Goal: Find contact information: Find contact information

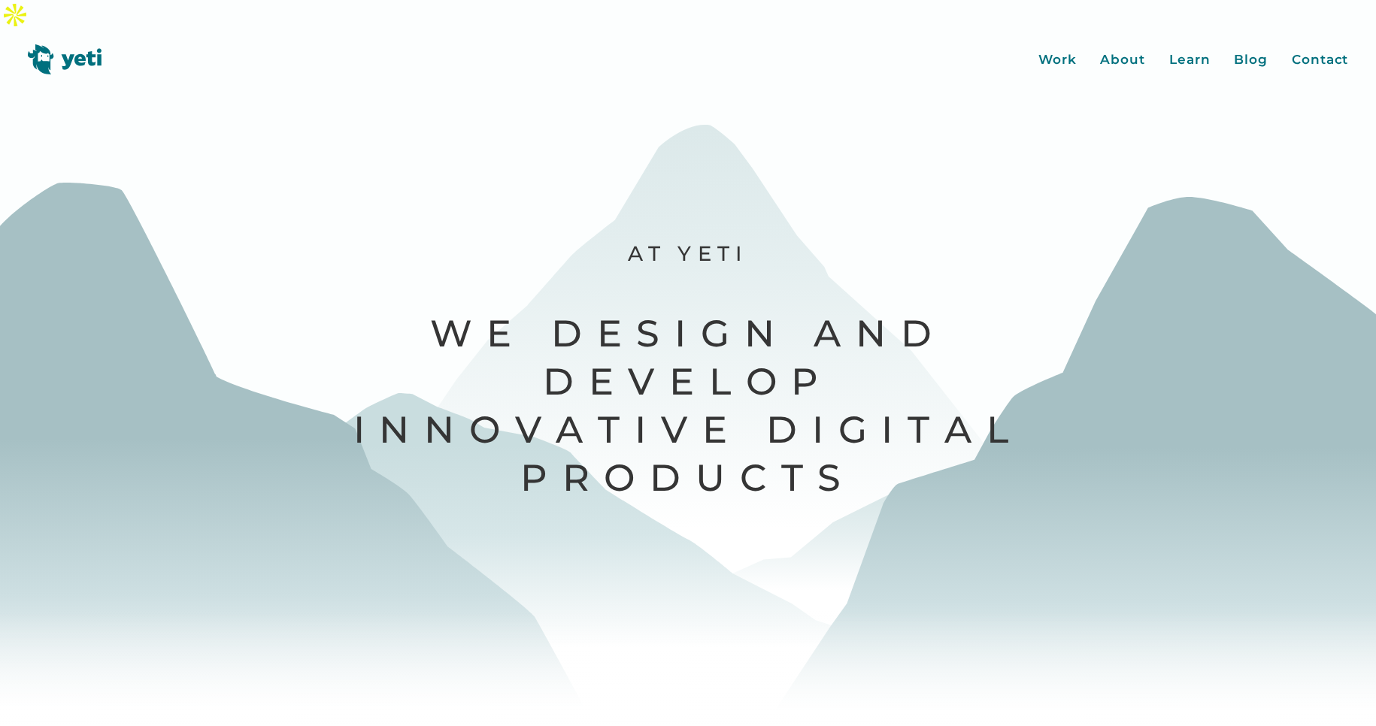
drag, startPoint x: 419, startPoint y: 313, endPoint x: 569, endPoint y: 359, distance: 156.5
click at [569, 359] on div "Work About Learn Blog Contact Close More... Work About Learn Blog Contact Blog …" at bounding box center [688, 393] width 1376 height 726
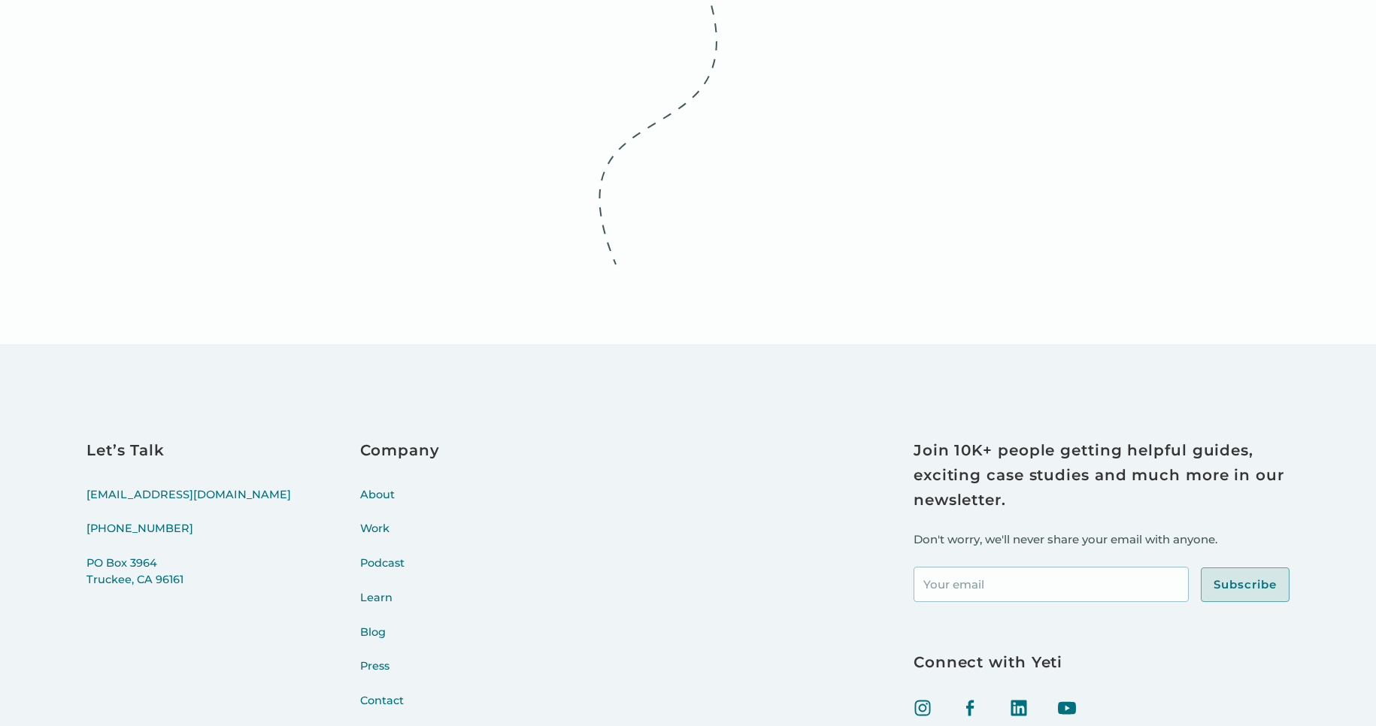
scroll to position [6942, 0]
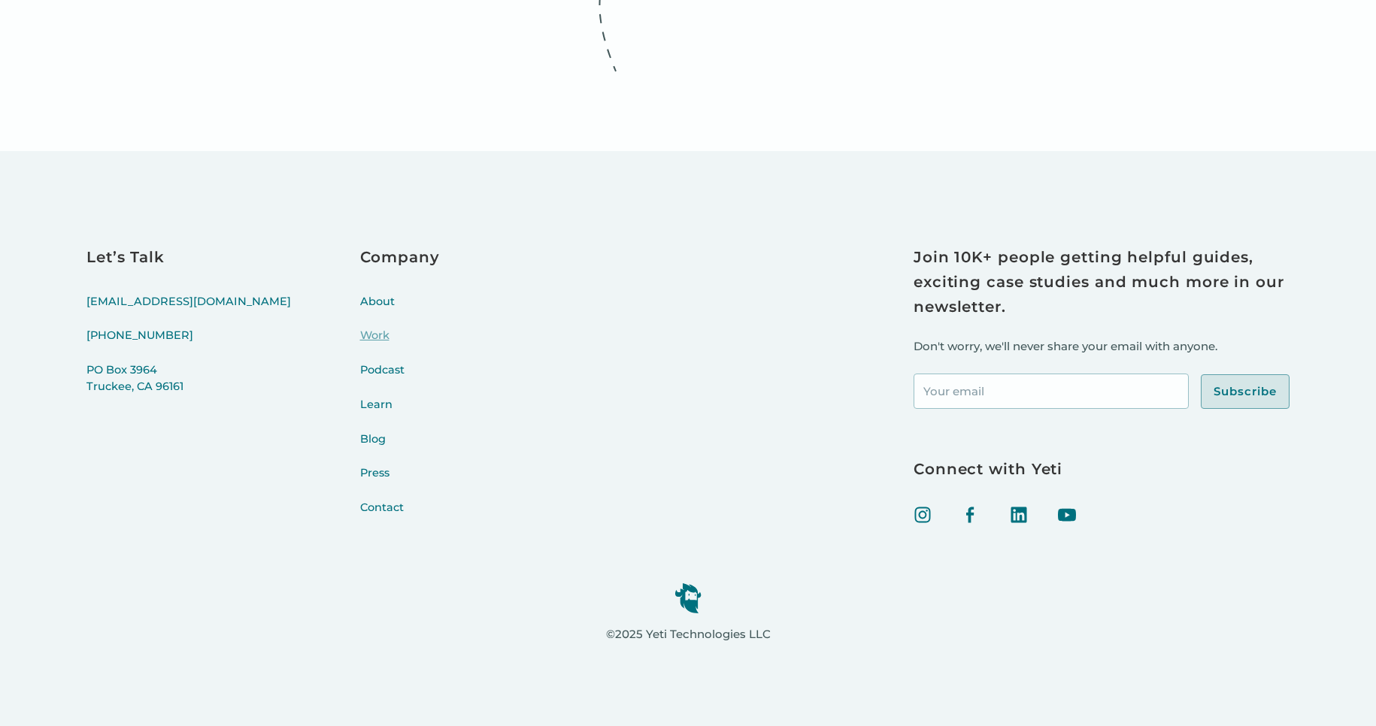
click at [360, 328] on link "Work" at bounding box center [400, 345] width 80 height 35
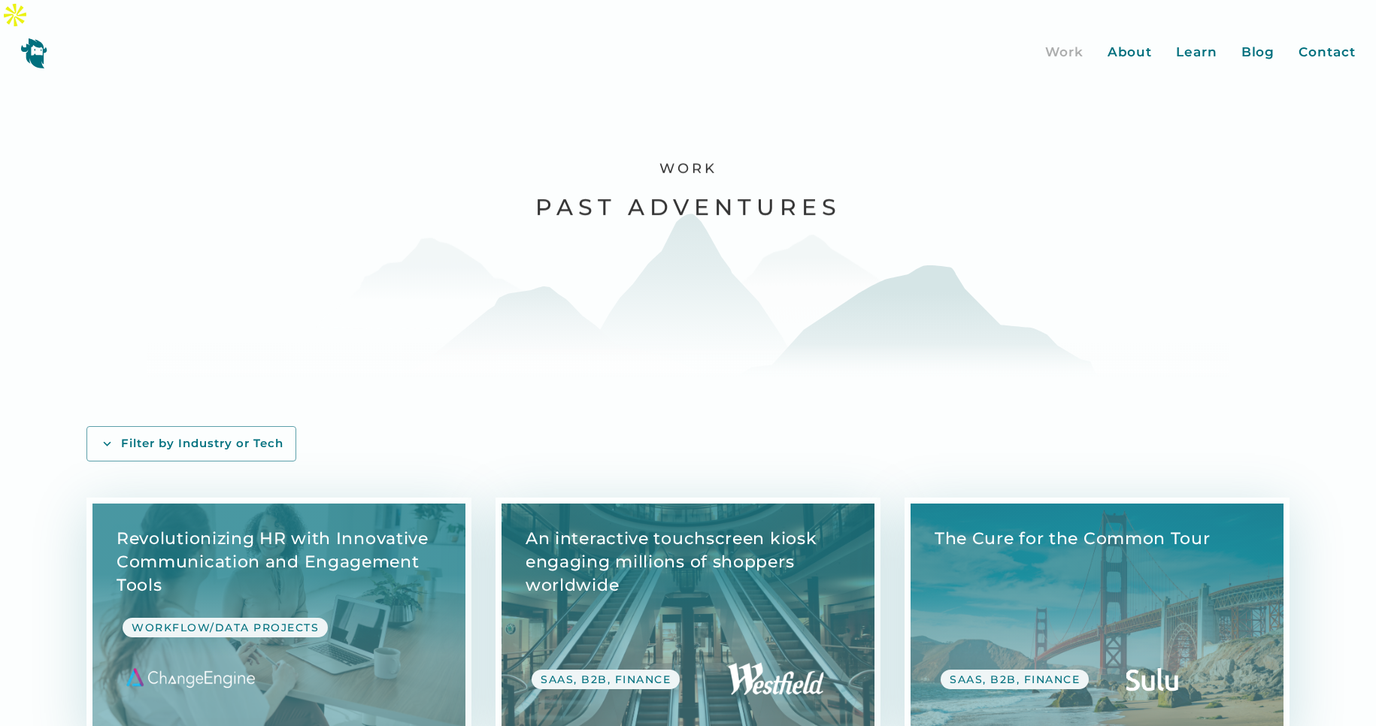
click at [44, 38] on img at bounding box center [33, 53] width 27 height 31
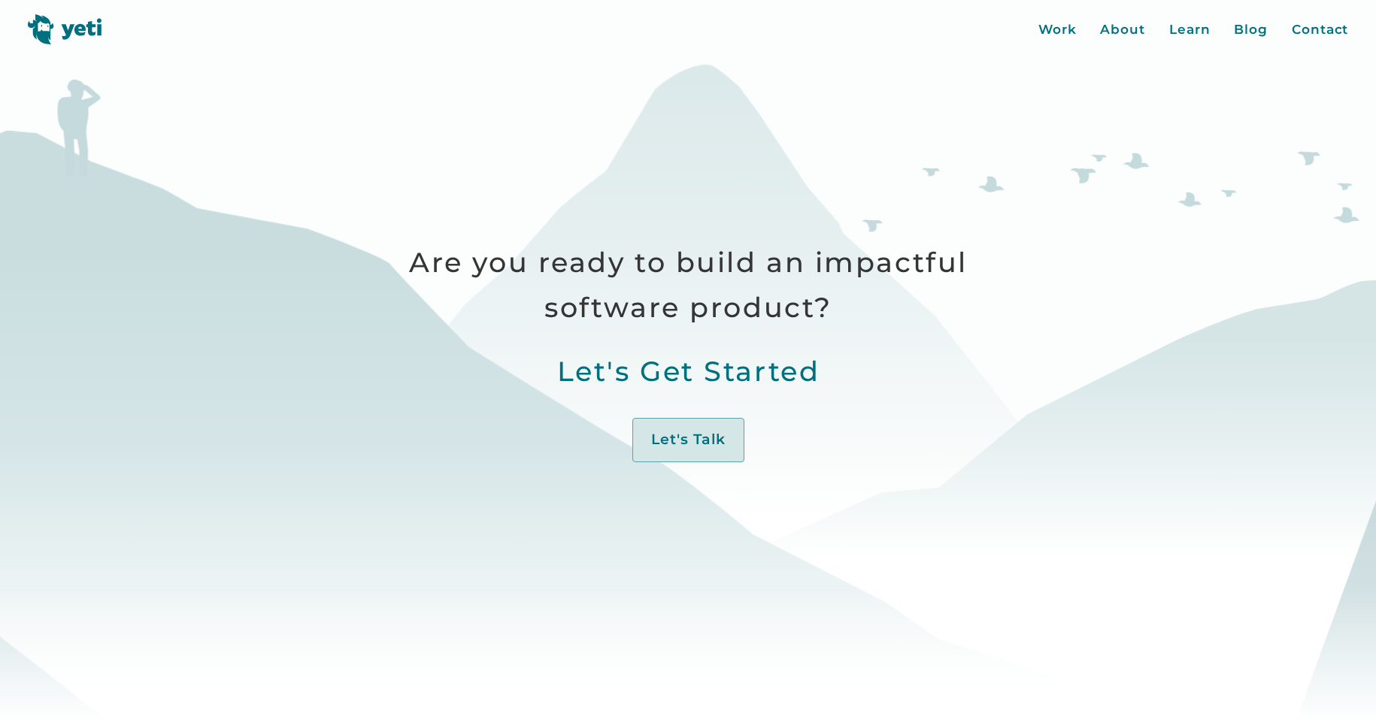
scroll to position [812, 0]
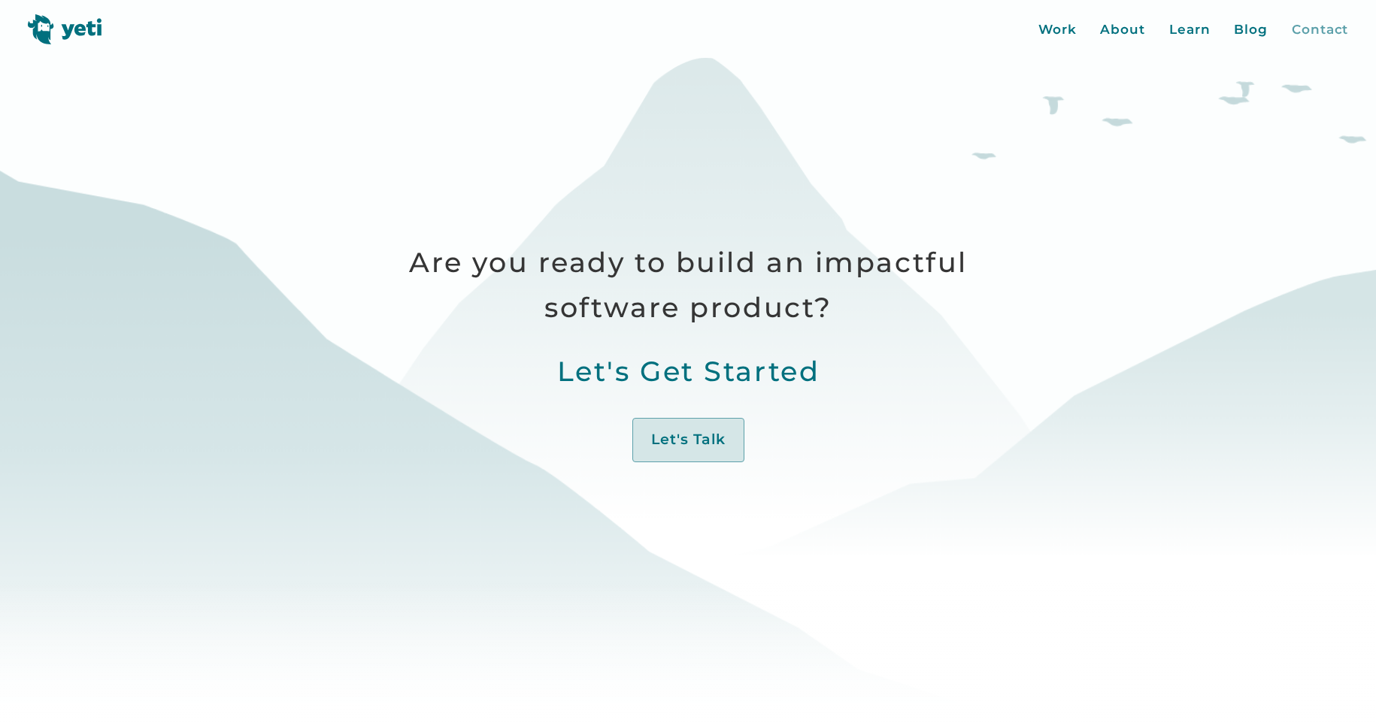
click at [1319, 26] on div "Contact" at bounding box center [1320, 30] width 56 height 20
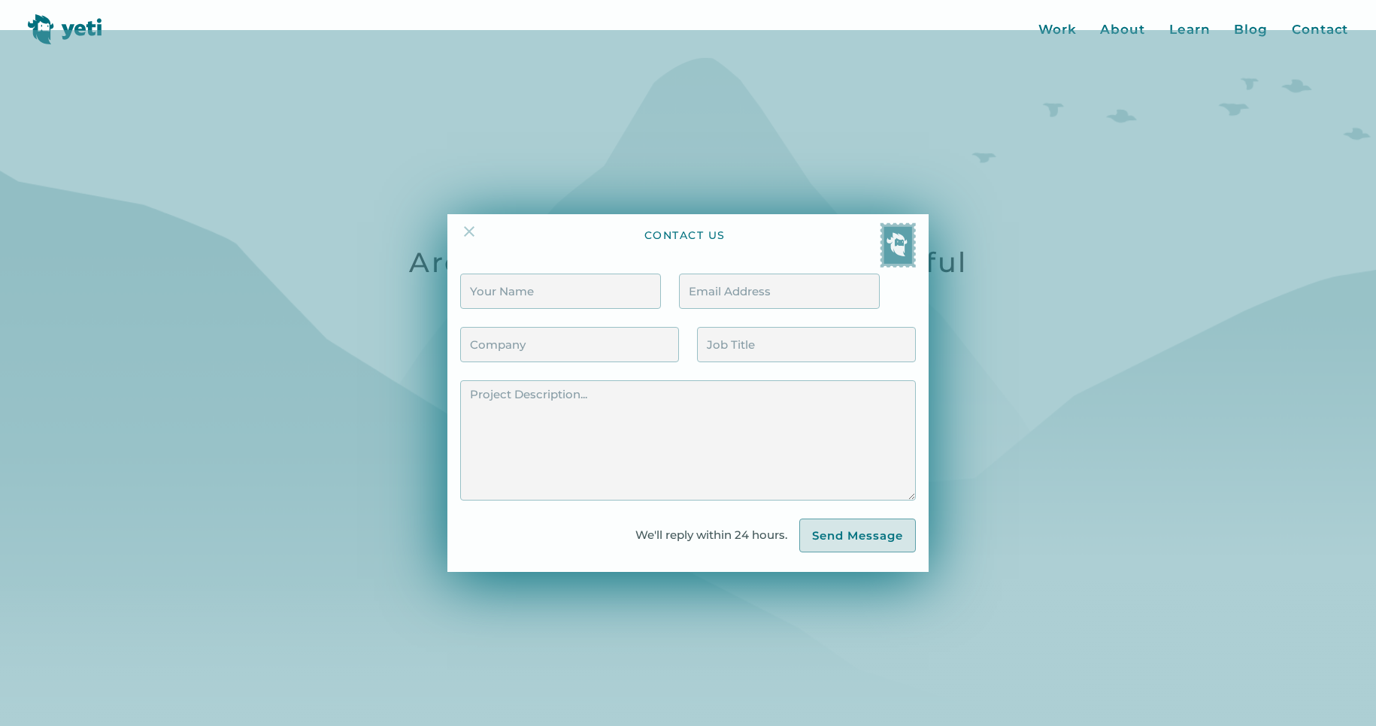
click at [467, 223] on img at bounding box center [469, 232] width 18 height 18
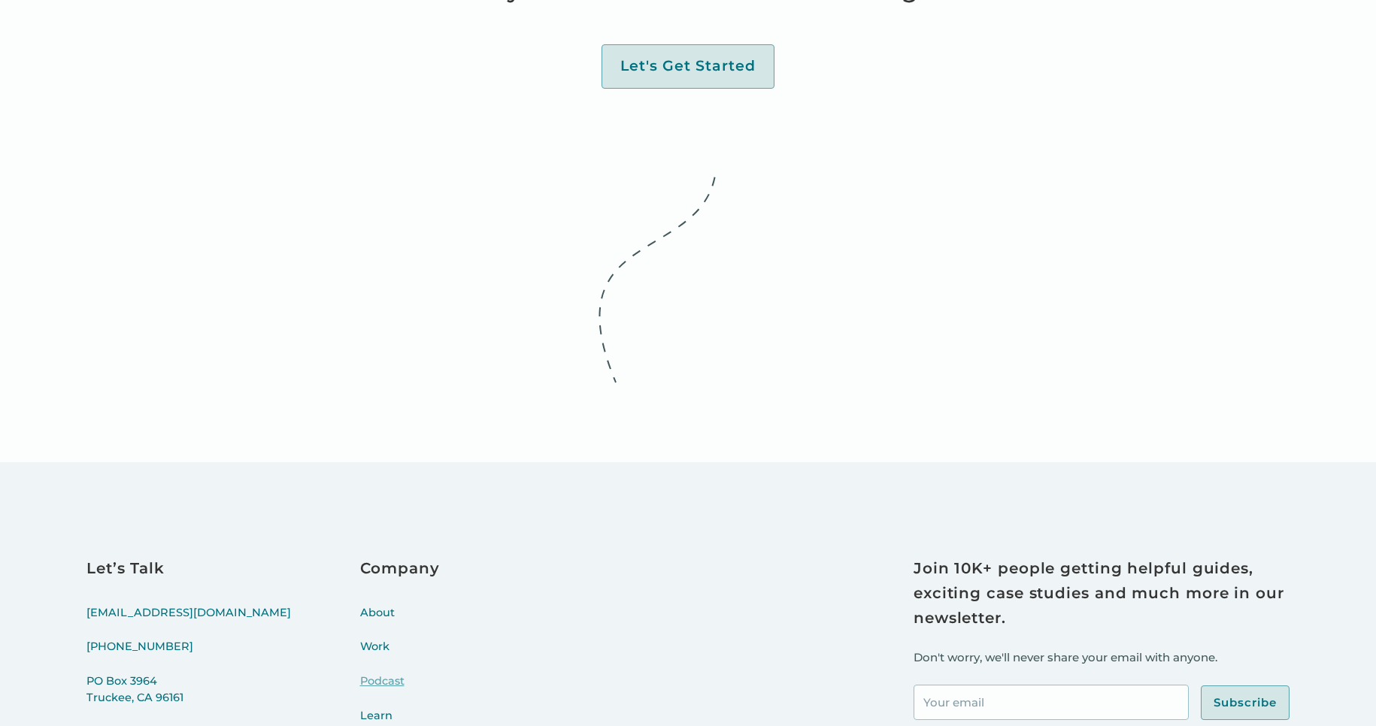
scroll to position [6942, 0]
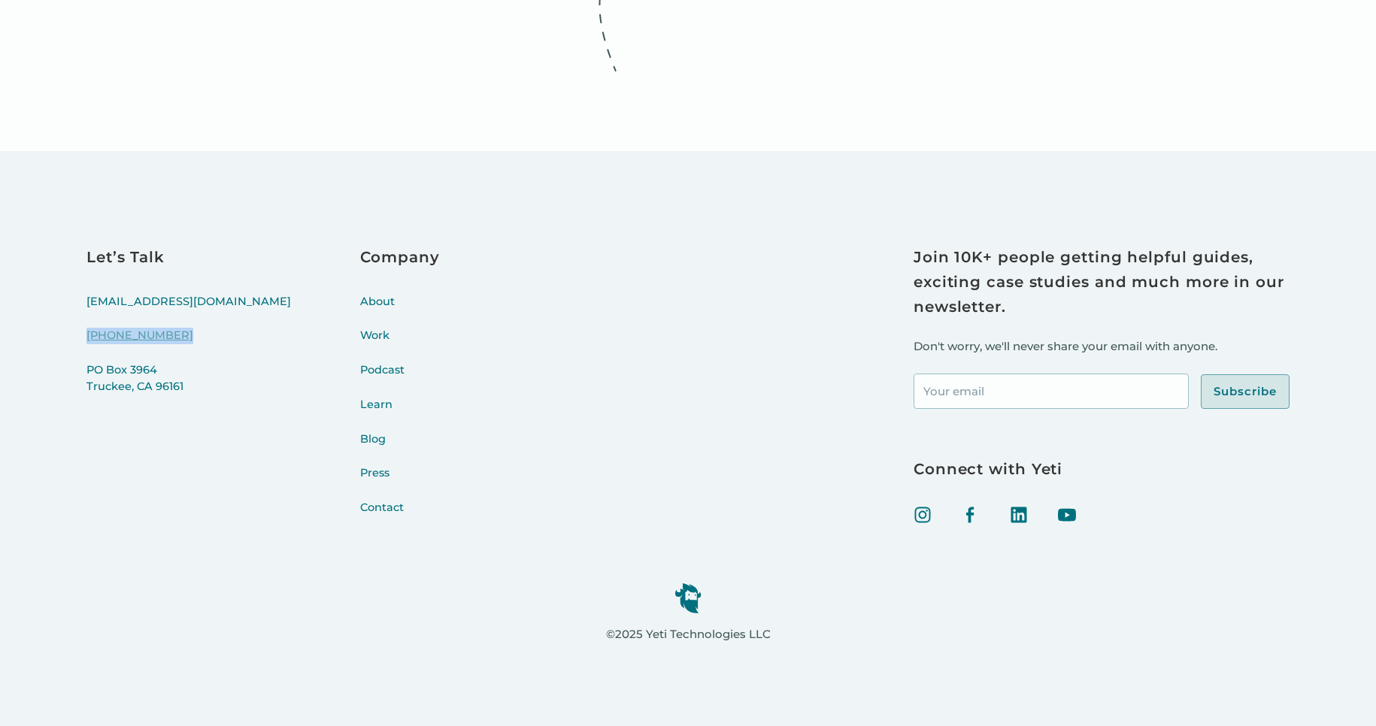
drag, startPoint x: 59, startPoint y: 310, endPoint x: 175, endPoint y: 312, distance: 115.8
click at [175, 312] on div "Let’s Talk [EMAIL_ADDRESS][DOMAIN_NAME] [PHONE_NUMBER] [STREET_ADDRESS] Company…" at bounding box center [688, 453] width 1376 height 604
copy link "[PHONE_NUMBER]"
drag, startPoint x: 46, startPoint y: 262, endPoint x: 169, endPoint y: 272, distance: 123.7
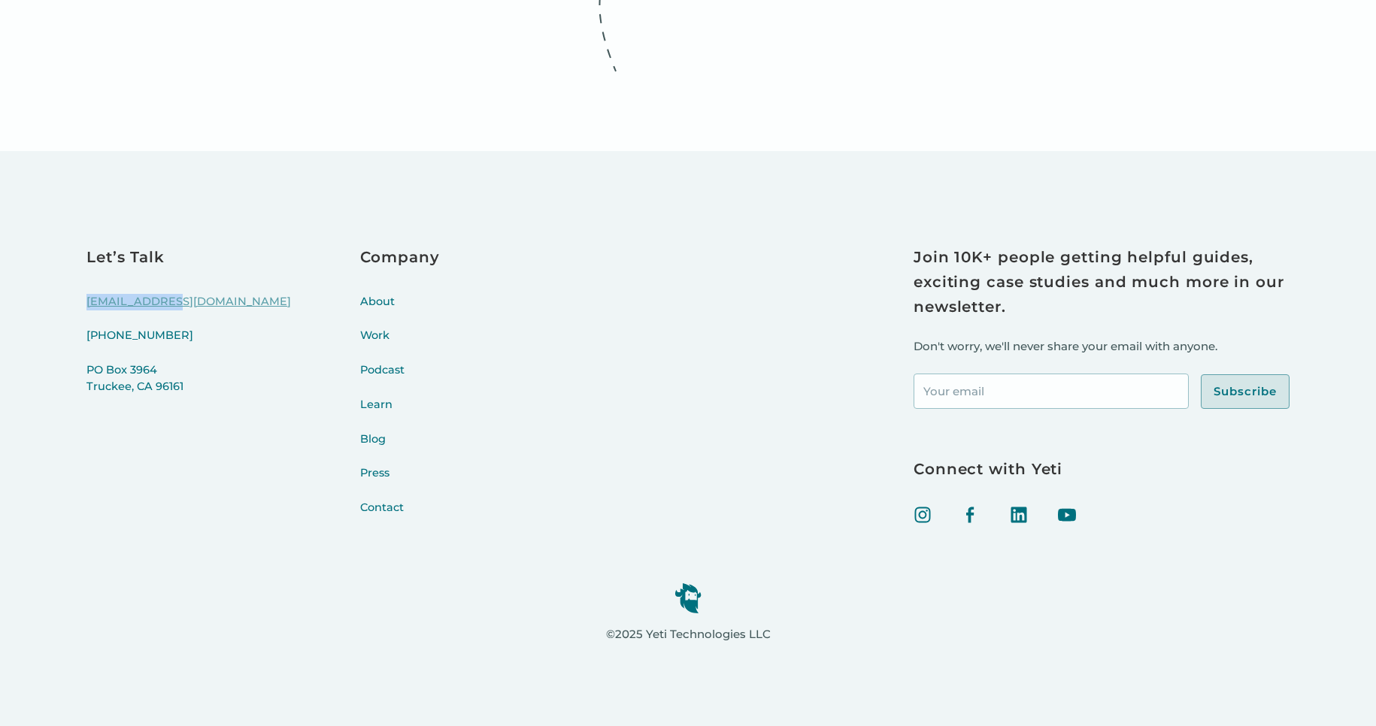
click at [169, 272] on div "Let’s Talk [EMAIL_ADDRESS][DOMAIN_NAME] [PHONE_NUMBER] [STREET_ADDRESS] Company…" at bounding box center [688, 453] width 1376 height 604
copy link "[EMAIL_ADDRESS][DOMAIN_NAME]"
